Goal: Information Seeking & Learning: Learn about a topic

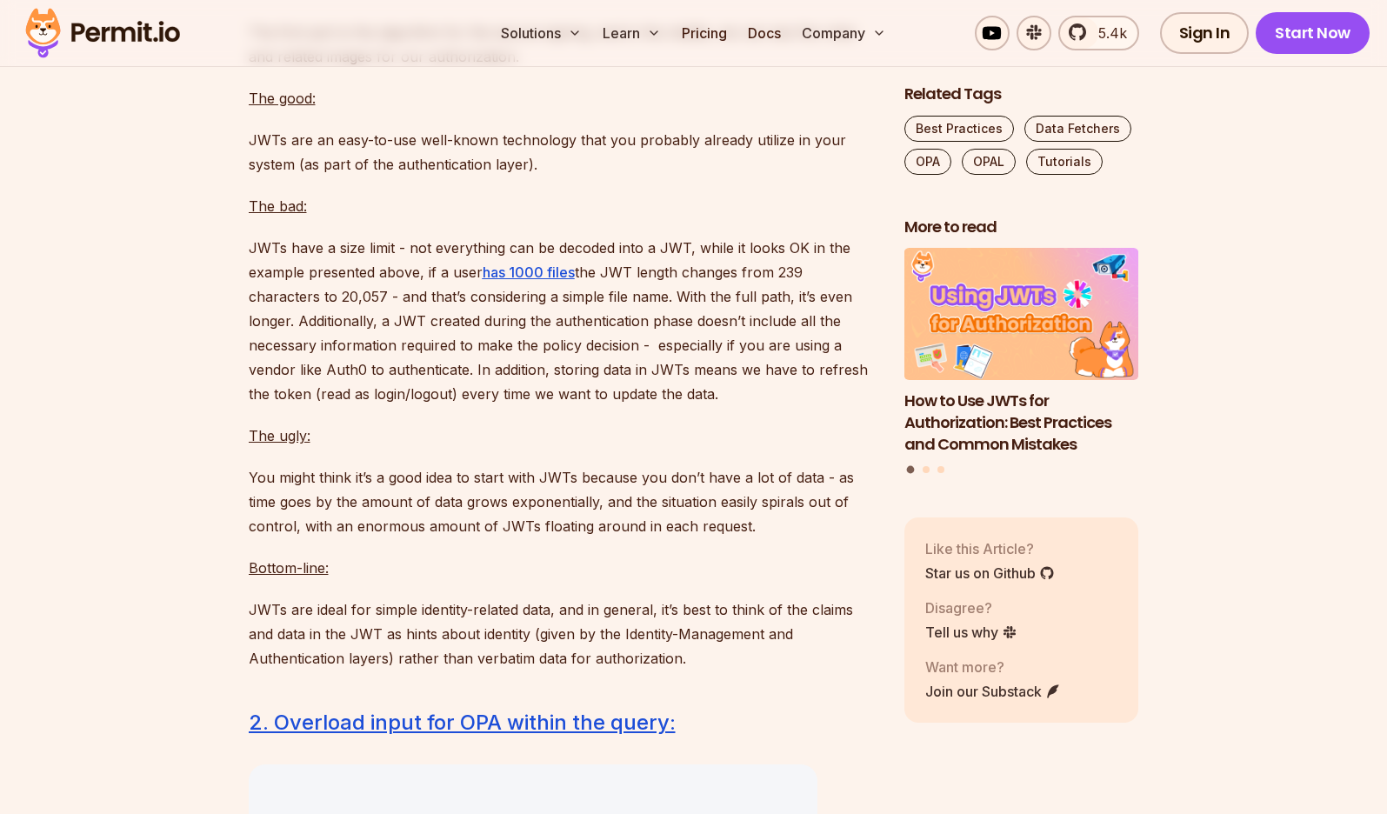
scroll to position [4487, 0]
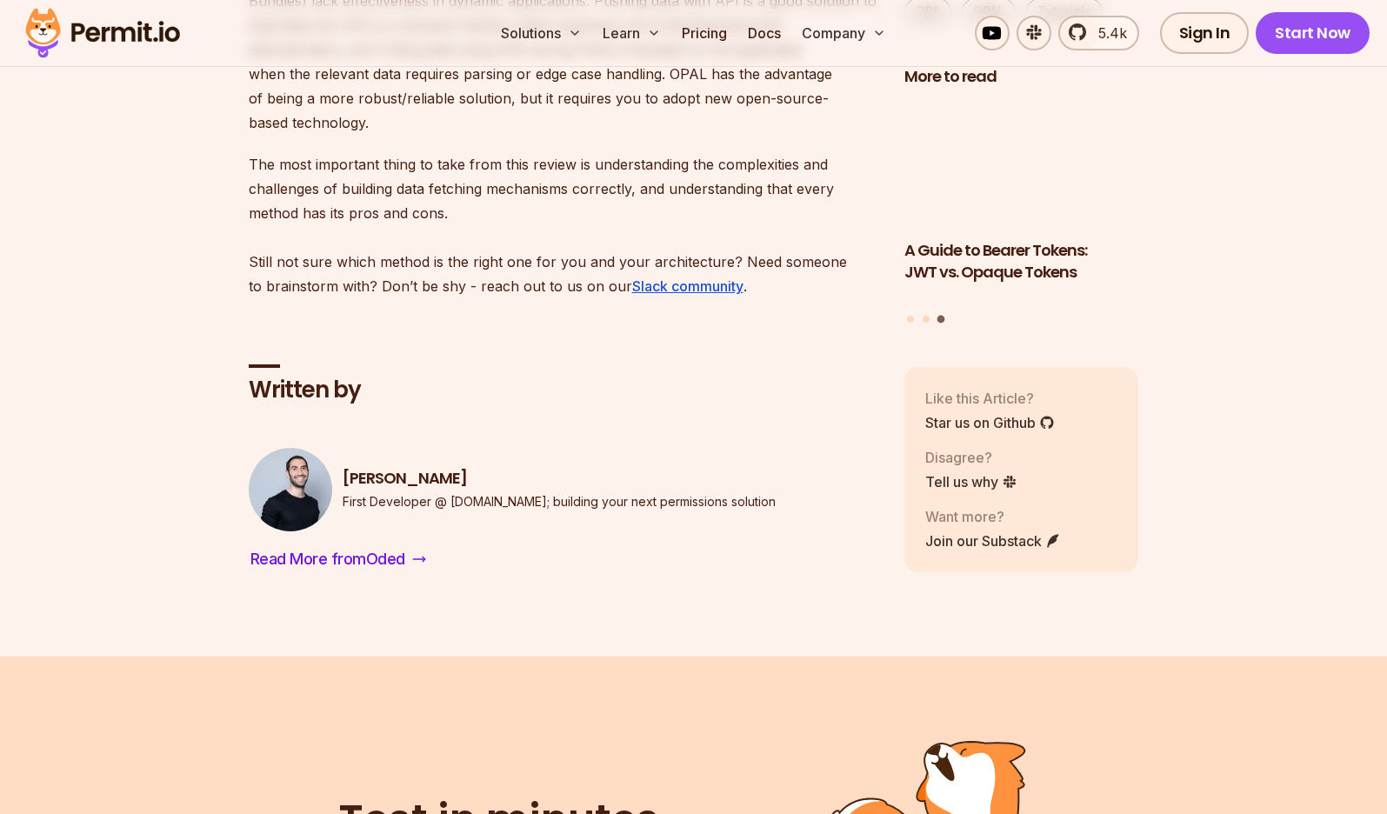
scroll to position [12731, 0]
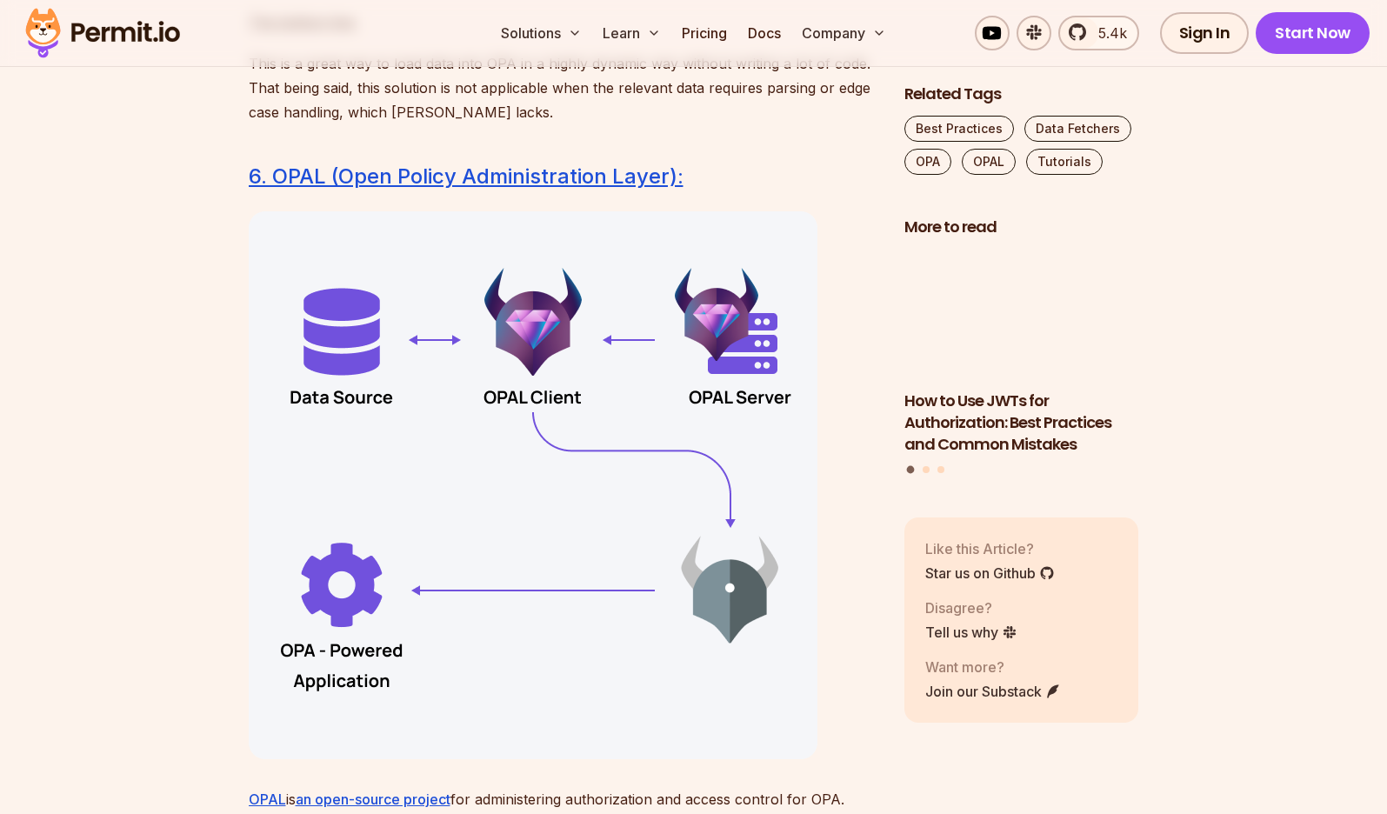
scroll to position [10748, 0]
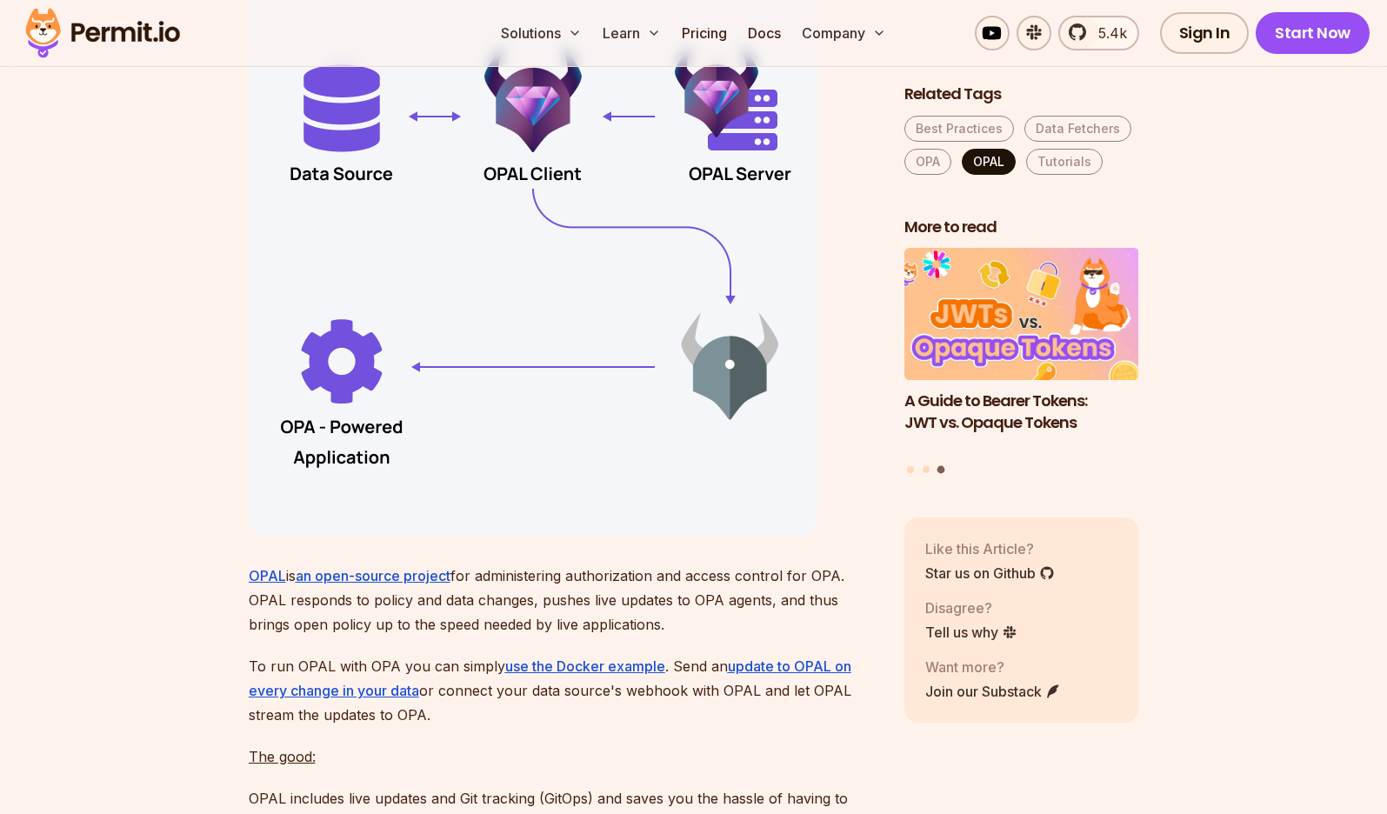
scroll to position [11479, 0]
